Goal: Task Accomplishment & Management: Manage account settings

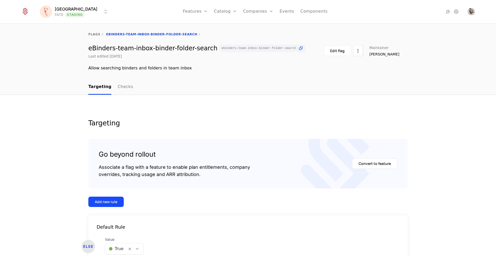
click at [75, 15] on html "[PERSON_NAME] FATE Staging Features Features Flags Catalog Plans Add Ons Config…" at bounding box center [248, 128] width 496 height 256
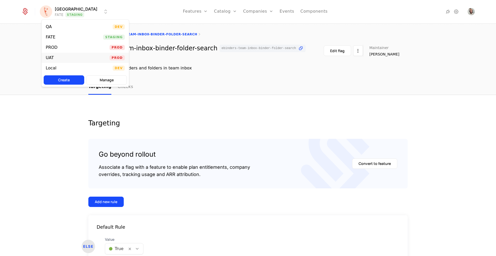
click at [53, 60] on div "UAT Prod" at bounding box center [85, 58] width 87 height 10
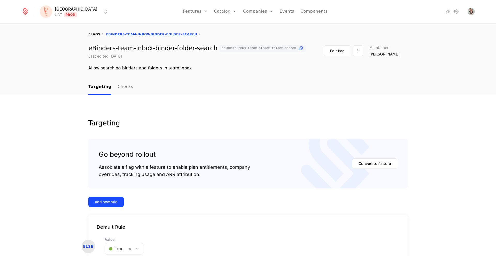
click at [92, 33] on link "flags" at bounding box center [94, 35] width 12 height 4
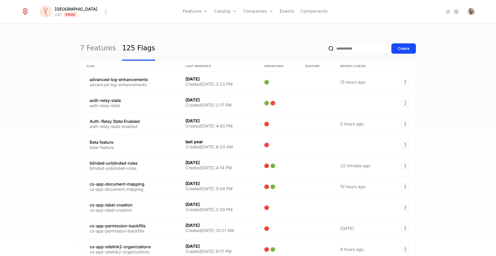
click at [351, 50] on input "email" at bounding box center [357, 48] width 65 height 10
paste input "**********"
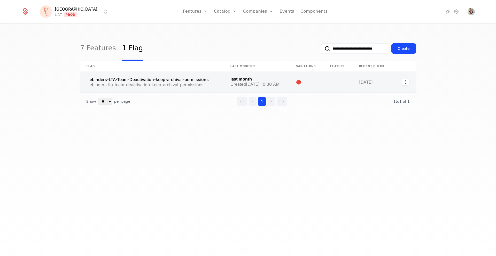
type input "**********"
click at [133, 80] on link at bounding box center [152, 82] width 144 height 21
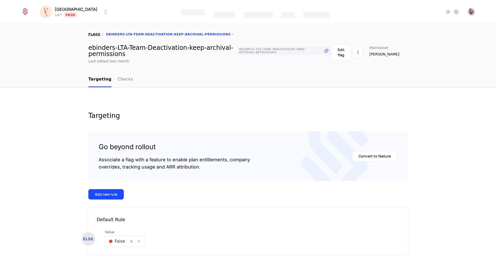
click at [96, 34] on link "flags" at bounding box center [94, 35] width 12 height 4
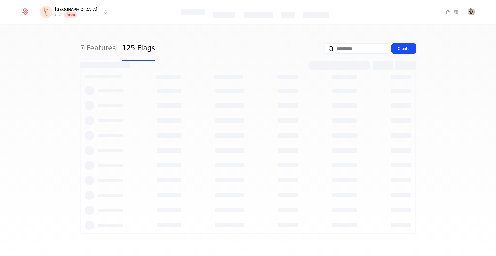
click at [351, 51] on input "email" at bounding box center [357, 48] width 65 height 10
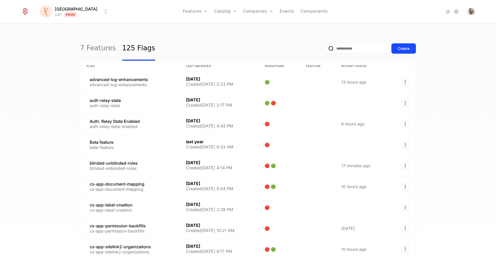
paste input "**********"
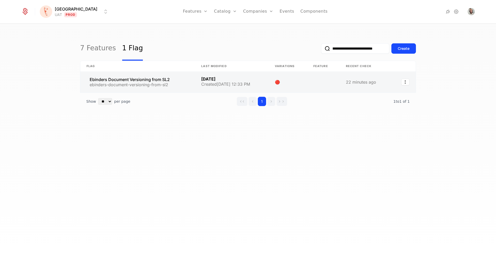
type input "**********"
click at [108, 77] on link at bounding box center [137, 82] width 115 height 21
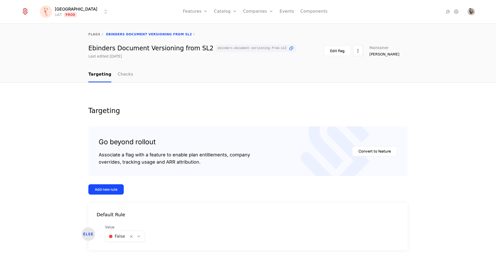
scroll to position [9, 0]
click at [137, 236] on body "Florence UAT Prod Features Features Flags Catalog Plans Add Ons Configuration C…" at bounding box center [248, 128] width 496 height 256
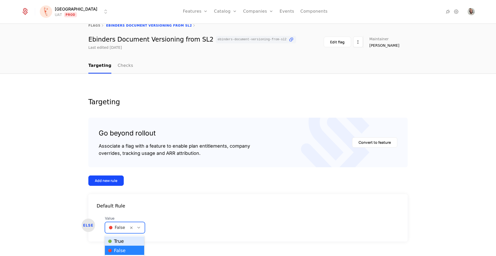
click at [131, 240] on div "🟢 True" at bounding box center [124, 241] width 33 height 5
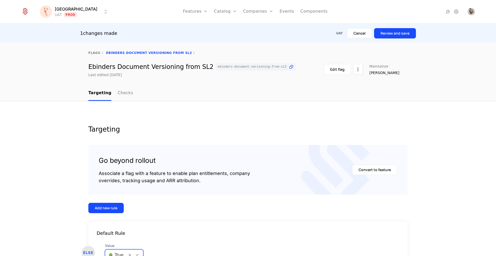
scroll to position [19, 0]
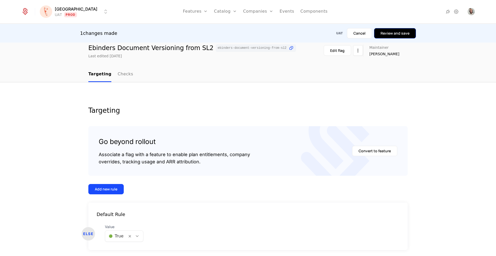
click at [397, 32] on button "Review and save" at bounding box center [395, 33] width 42 height 10
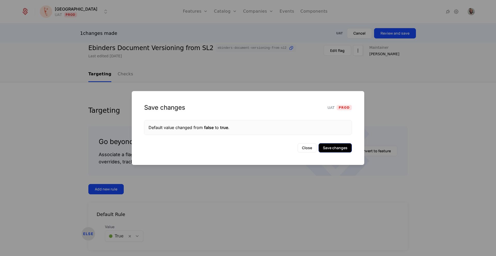
click at [342, 149] on button "Save changes" at bounding box center [334, 147] width 33 height 9
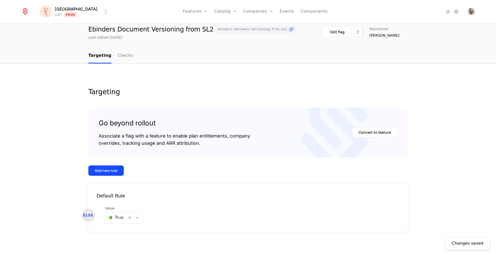
scroll to position [0, 0]
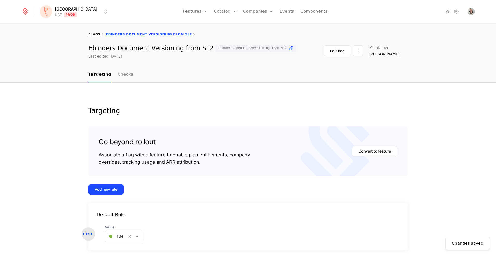
click at [94, 33] on link "flags" at bounding box center [94, 35] width 12 height 4
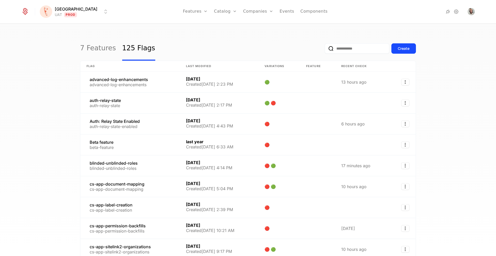
click at [352, 49] on input "email" at bounding box center [357, 48] width 65 height 10
paste input "**********"
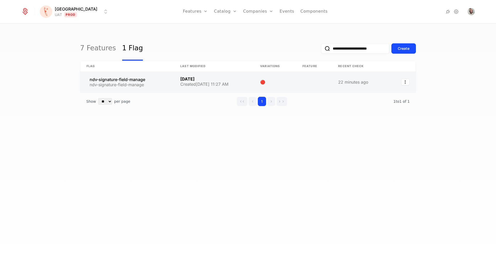
type input "**********"
click at [122, 79] on link at bounding box center [127, 82] width 94 height 21
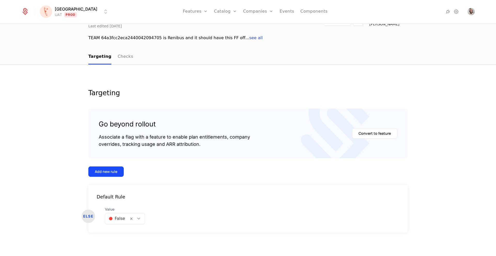
scroll to position [31, 0]
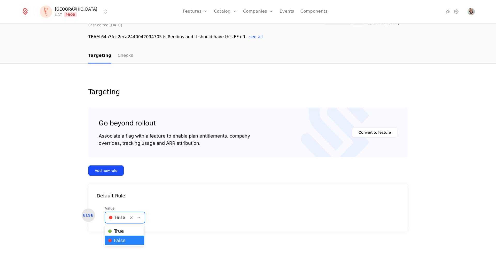
click at [138, 217] on icon at bounding box center [138, 217] width 5 height 5
click at [127, 231] on div "🟢 True" at bounding box center [124, 231] width 33 height 5
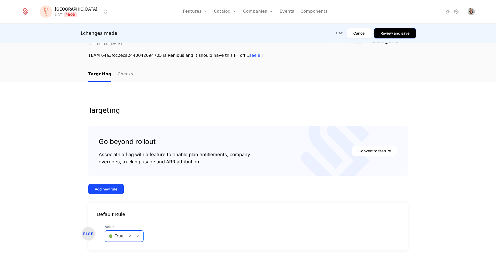
click at [394, 33] on button "Review and save" at bounding box center [395, 33] width 42 height 10
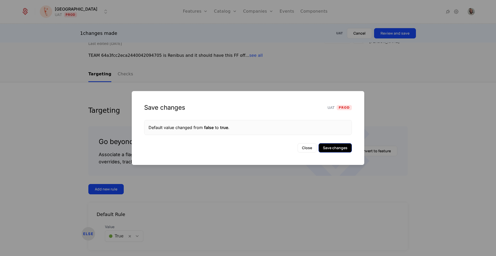
click at [332, 149] on button "Save changes" at bounding box center [334, 147] width 33 height 9
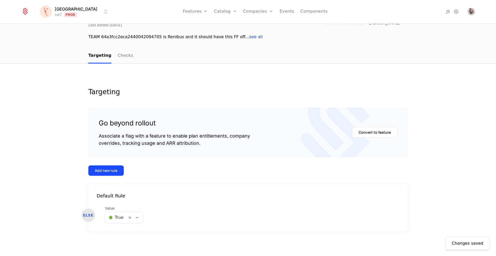
scroll to position [0, 0]
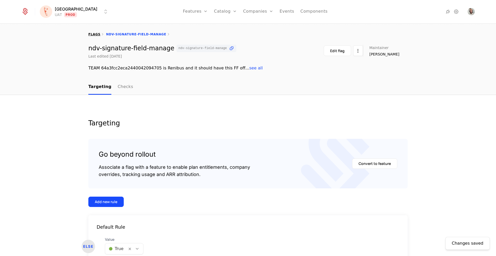
click at [92, 33] on link "flags" at bounding box center [94, 35] width 12 height 4
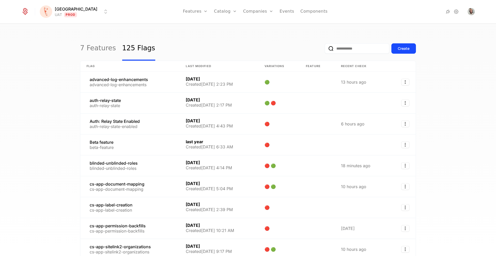
click at [356, 50] on input "email" at bounding box center [357, 48] width 65 height 10
paste input "**********"
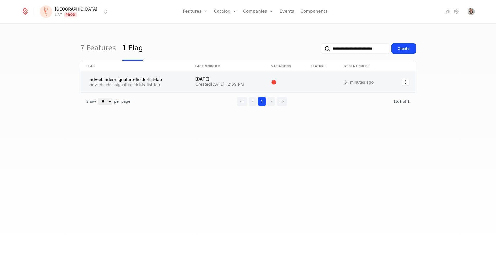
type input "**********"
click at [105, 78] on link at bounding box center [134, 82] width 109 height 21
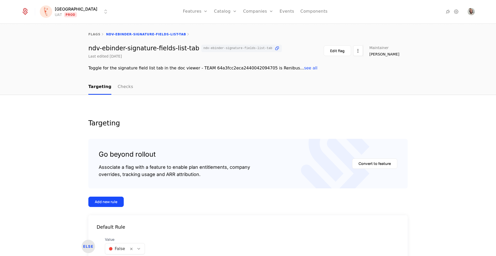
scroll to position [31, 0]
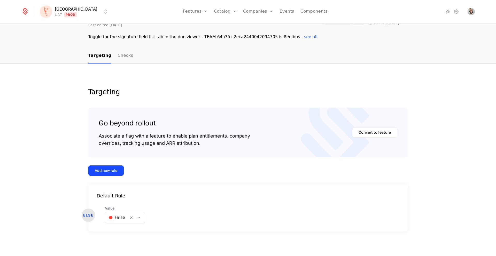
click at [139, 217] on icon at bounding box center [138, 217] width 5 height 5
click at [128, 227] on div "🟢 True" at bounding box center [124, 230] width 39 height 9
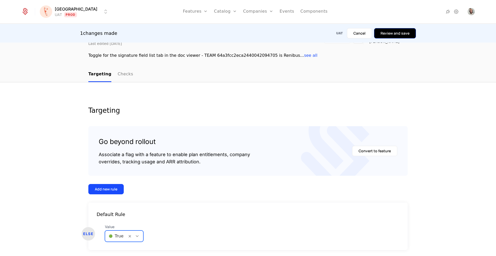
click at [390, 33] on button "Review and save" at bounding box center [395, 33] width 42 height 10
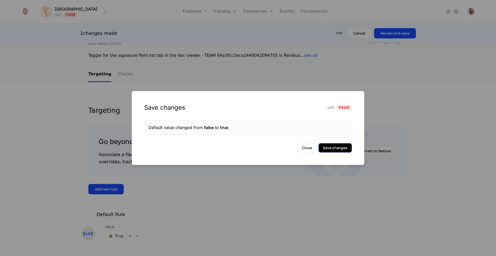
click at [325, 150] on button "Save changes" at bounding box center [334, 147] width 33 height 9
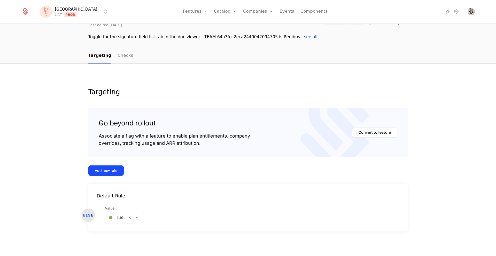
scroll to position [0, 0]
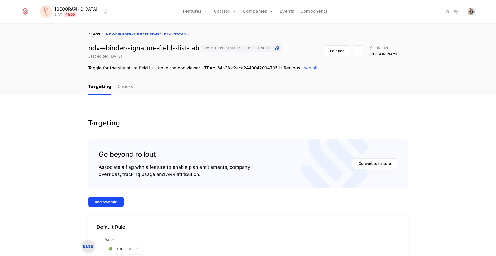
click at [93, 34] on link "flags" at bounding box center [94, 35] width 12 height 4
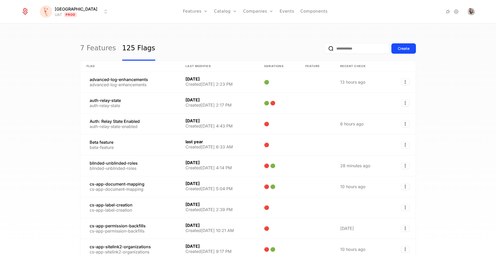
click at [348, 48] on input "email" at bounding box center [357, 48] width 65 height 10
paste input "**********"
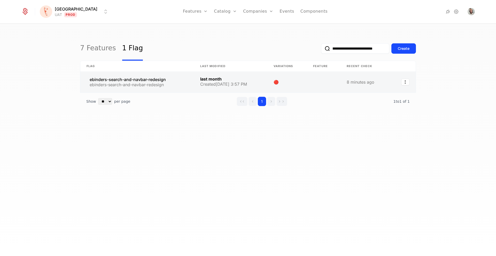
type input "**********"
click at [116, 83] on link at bounding box center [137, 82] width 114 height 21
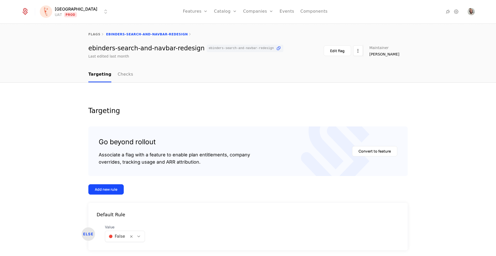
scroll to position [9, 0]
click at [139, 237] on body "Florence UAT Prod Features Features Flags Catalog Plans Add Ons Configuration C…" at bounding box center [248, 128] width 496 height 256
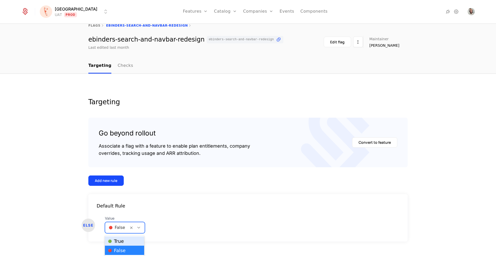
click at [131, 239] on div "🟢 True" at bounding box center [124, 241] width 33 height 5
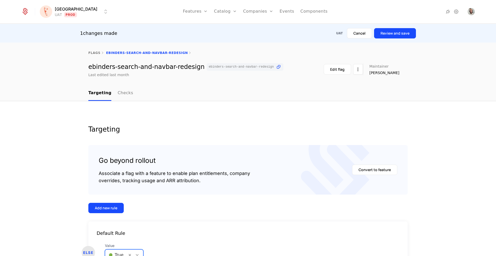
scroll to position [0, 0]
click at [394, 36] on button "Review and save" at bounding box center [395, 33] width 42 height 10
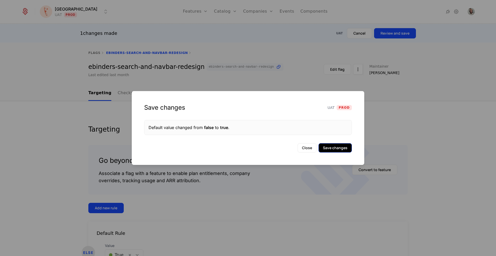
click at [340, 150] on button "Save changes" at bounding box center [334, 147] width 33 height 9
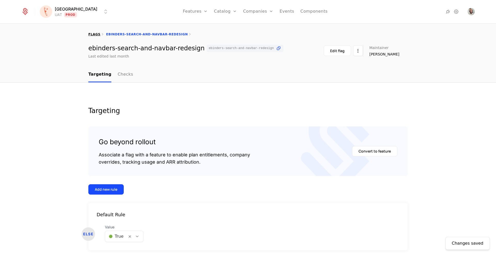
click at [95, 34] on link "flags" at bounding box center [94, 35] width 12 height 4
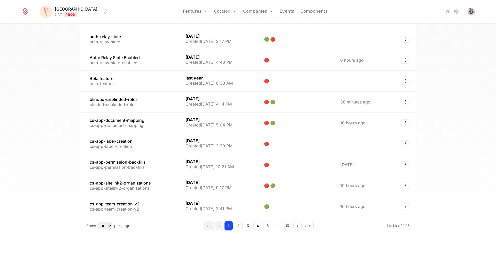
scroll to position [64, 0]
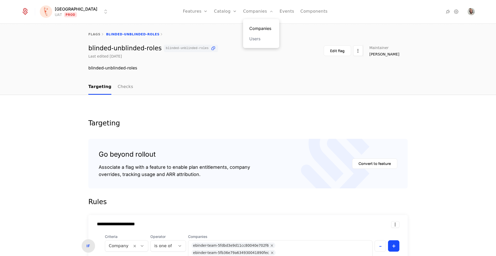
click at [249, 27] on link "Companies" at bounding box center [261, 28] width 24 height 6
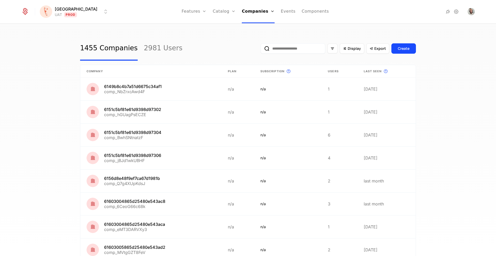
click at [285, 50] on input "email" at bounding box center [293, 48] width 65 height 10
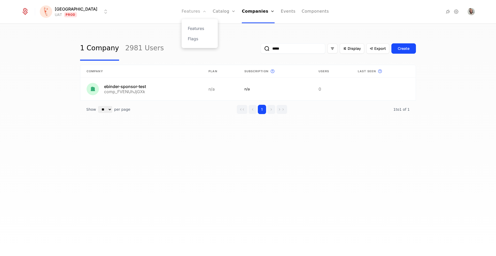
type input "*****"
click at [187, 13] on link "Features" at bounding box center [194, 11] width 25 height 23
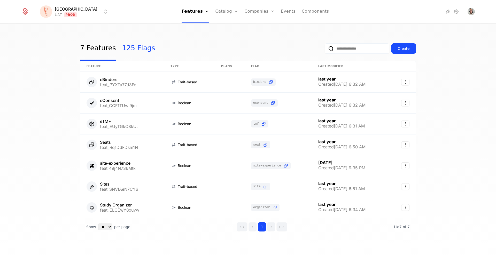
click at [129, 51] on link "125 Flags" at bounding box center [138, 48] width 33 height 24
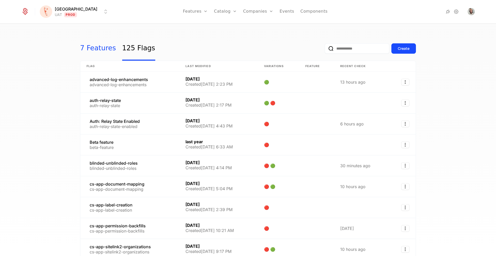
click at [88, 48] on link "7 Features" at bounding box center [98, 48] width 36 height 24
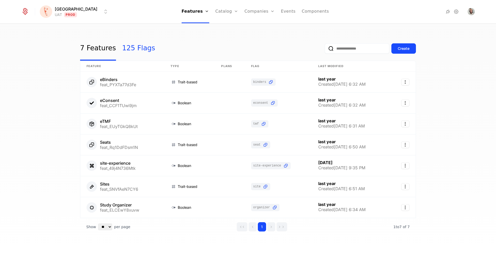
click at [126, 47] on link "125 Flags" at bounding box center [138, 48] width 33 height 24
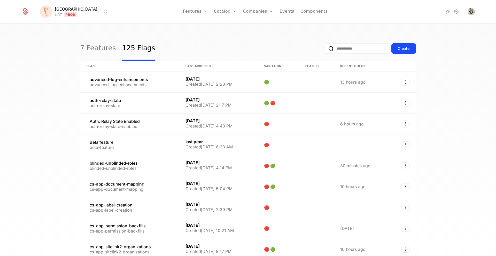
drag, startPoint x: 114, startPoint y: 168, endPoint x: 56, endPoint y: 160, distance: 58.8
click at [56, 160] on div "7 Features 125 Flags Create Flag Last Modified Variations Feature Recent check …" at bounding box center [248, 141] width 496 height 235
click at [364, 49] on input "email" at bounding box center [357, 48] width 65 height 10
paste input "**********"
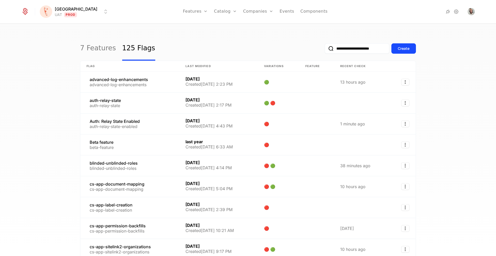
scroll to position [0, 10]
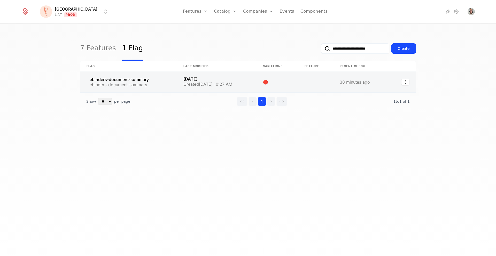
type input "**********"
click at [110, 80] on link at bounding box center [128, 82] width 97 height 21
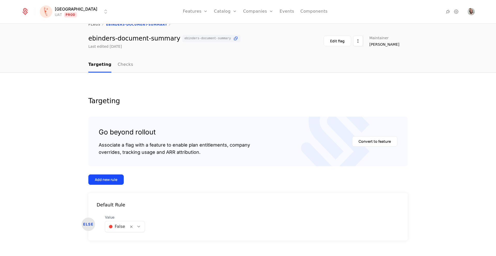
scroll to position [19, 0]
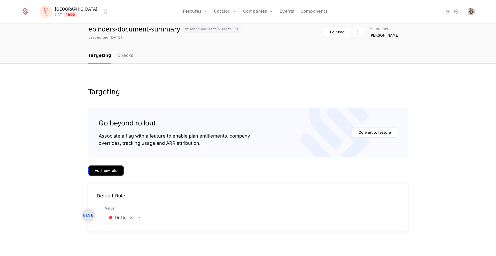
click at [106, 169] on div "Add new rule" at bounding box center [106, 170] width 22 height 5
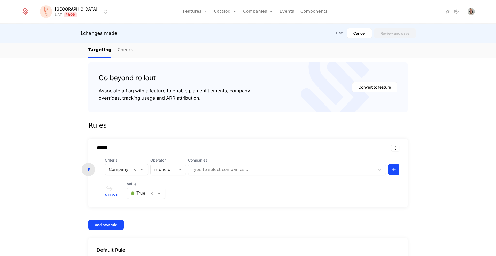
scroll to position [84, 0]
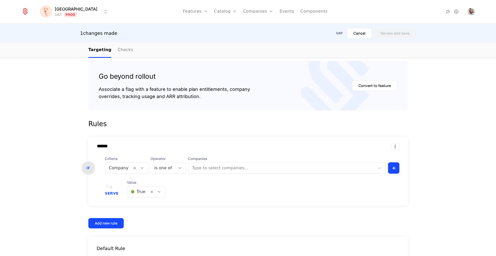
click at [239, 168] on div at bounding box center [281, 167] width 179 height 7
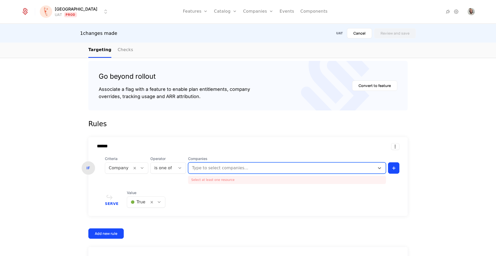
paste input "**********"
type input "**********"
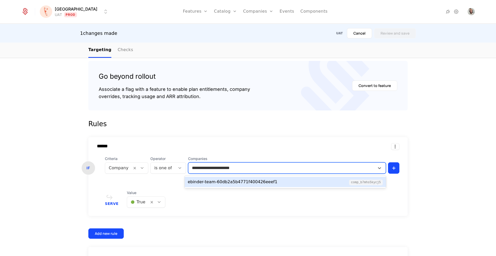
click at [262, 181] on div "ebinder-team-60db2a5b4771f400426eeef1" at bounding box center [233, 182] width 90 height 6
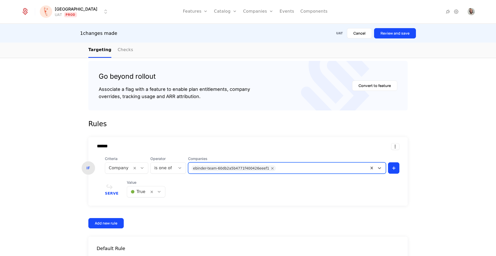
scroll to position [118, 0]
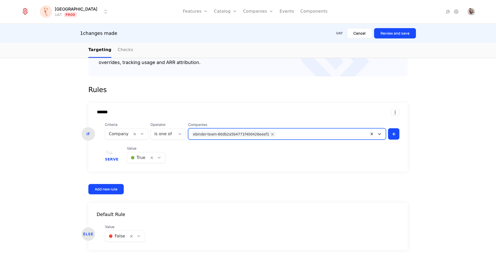
click at [282, 159] on div "Serve Value 🟢 True" at bounding box center [252, 155] width 294 height 18
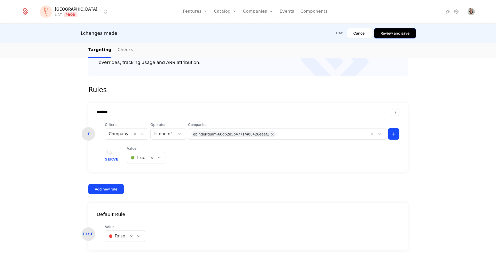
click at [390, 31] on button "Review and save" at bounding box center [395, 33] width 42 height 10
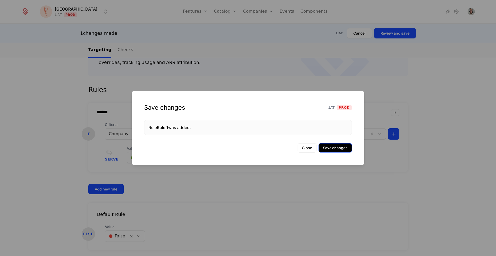
click at [337, 149] on button "Save changes" at bounding box center [334, 147] width 33 height 9
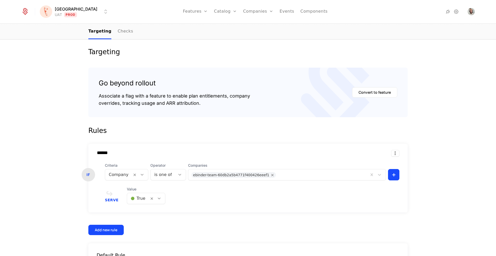
scroll to position [0, 0]
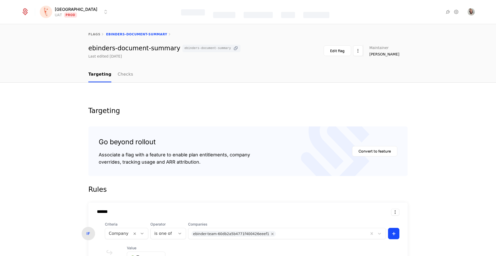
click at [233, 48] on icon at bounding box center [235, 48] width 5 height 5
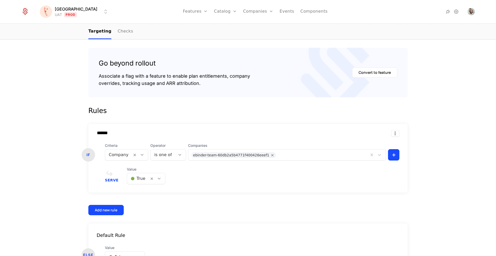
scroll to position [80, 0]
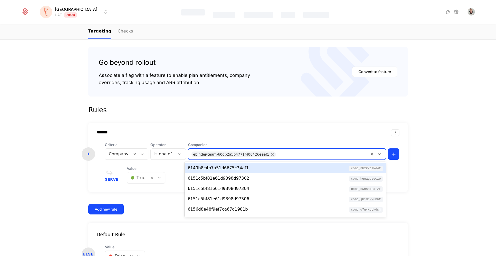
click at [298, 154] on div at bounding box center [321, 153] width 87 height 7
paste input "**********"
type input "**********"
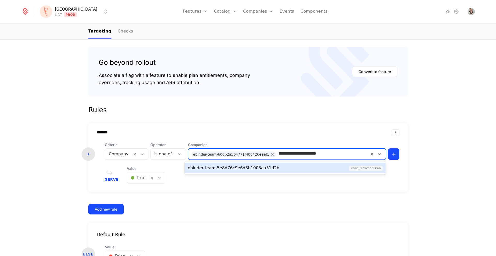
click at [263, 168] on div "ebinder-team-5e8d76c9e6d3b1003aa31d2b" at bounding box center [234, 168] width 92 height 6
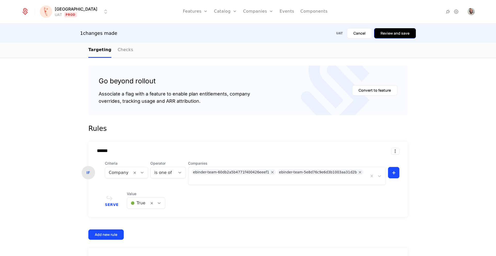
click at [394, 32] on button "Review and save" at bounding box center [395, 33] width 42 height 10
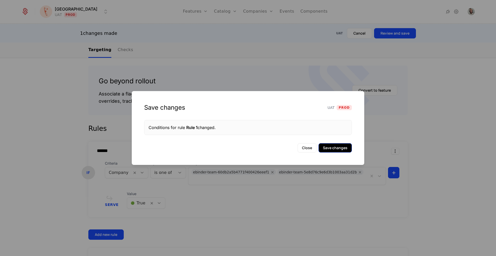
click at [337, 146] on button "Save changes" at bounding box center [334, 147] width 33 height 9
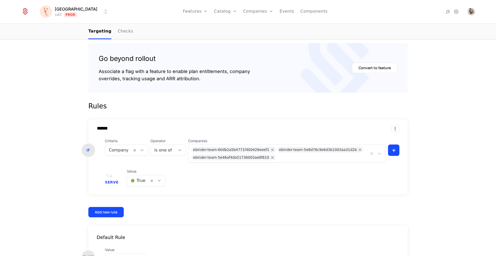
scroll to position [84, 0]
click at [287, 157] on div at bounding box center [321, 156] width 87 height 7
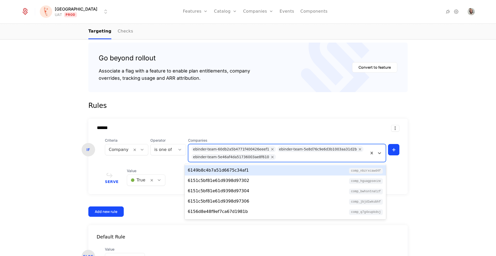
paste input "**********"
type input "**********"
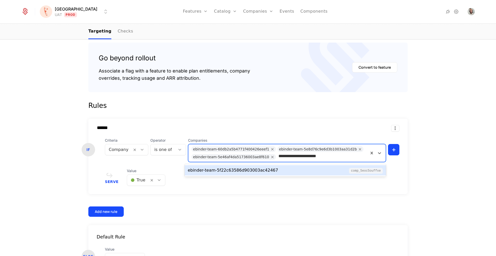
click at [261, 168] on div "ebinder-team-5f22c63586d903003ac42467" at bounding box center [233, 170] width 90 height 6
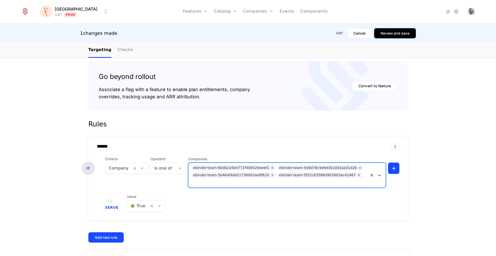
click at [395, 35] on button "Review and save" at bounding box center [395, 33] width 42 height 10
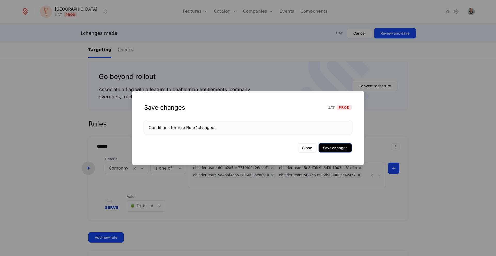
click at [326, 145] on button "Save changes" at bounding box center [334, 147] width 33 height 9
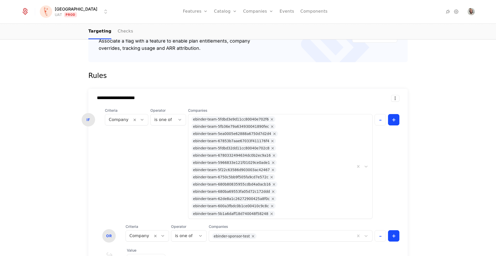
scroll to position [127, 0]
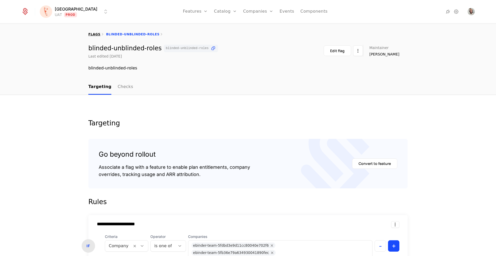
click at [92, 33] on link "flags" at bounding box center [94, 35] width 12 height 4
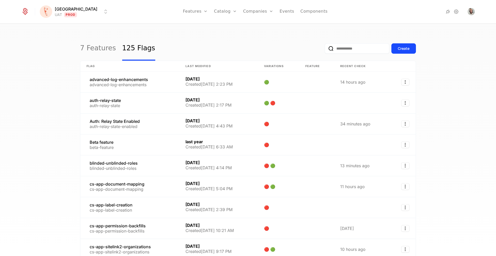
click at [357, 49] on input "email" at bounding box center [357, 48] width 65 height 10
paste input "**********"
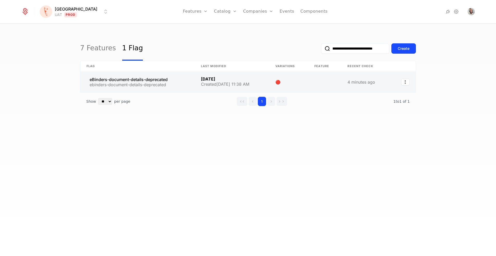
type input "**********"
click at [147, 82] on link at bounding box center [137, 82] width 114 height 21
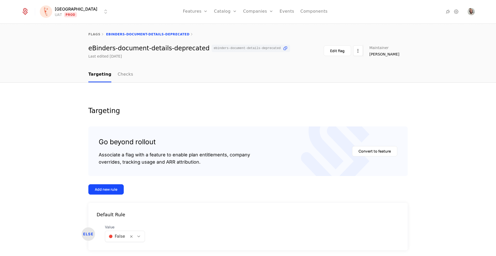
click at [137, 235] on body "[PERSON_NAME] Prod Features Features Flags Catalog Plans Add Ons Configuration …" at bounding box center [248, 128] width 496 height 256
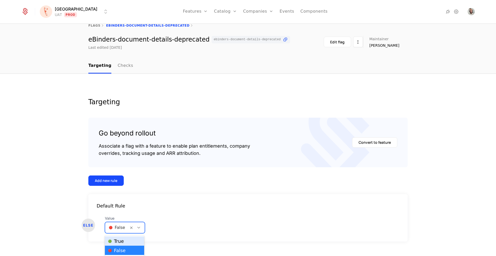
click at [133, 240] on div "🟢 True" at bounding box center [124, 241] width 33 height 5
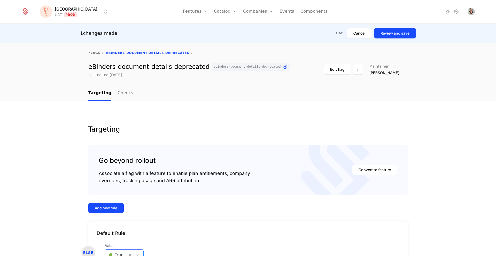
scroll to position [19, 0]
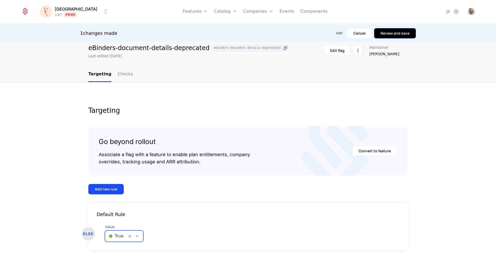
click at [399, 35] on button "Review and save" at bounding box center [395, 33] width 42 height 10
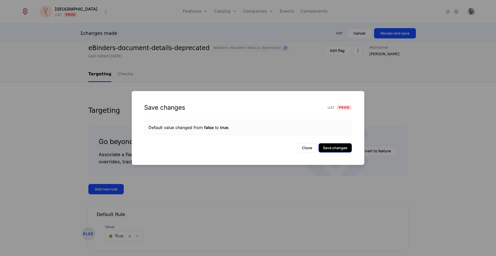
click at [331, 147] on button "Save changes" at bounding box center [334, 147] width 33 height 9
